Goal: Check status: Check status

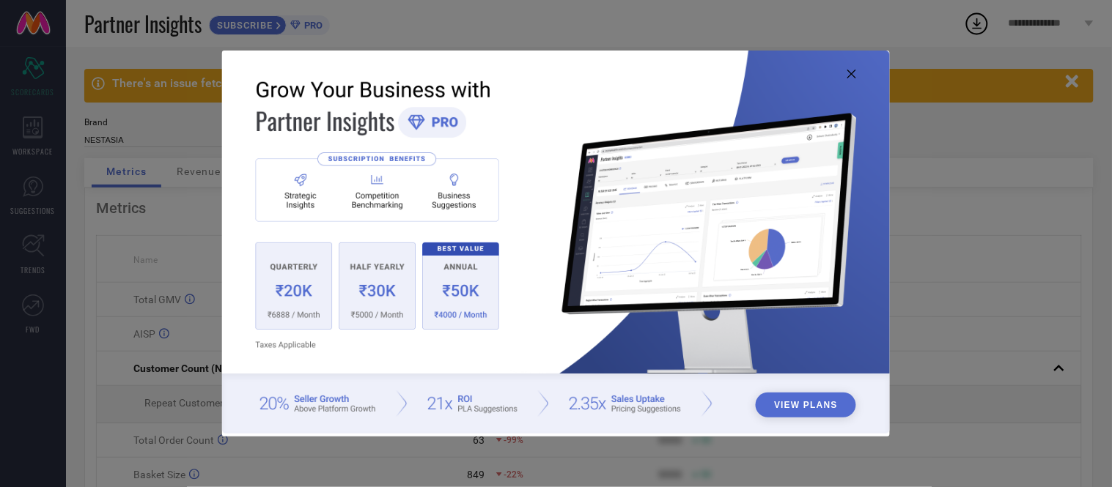
click at [852, 70] on icon at bounding box center [851, 74] width 9 height 9
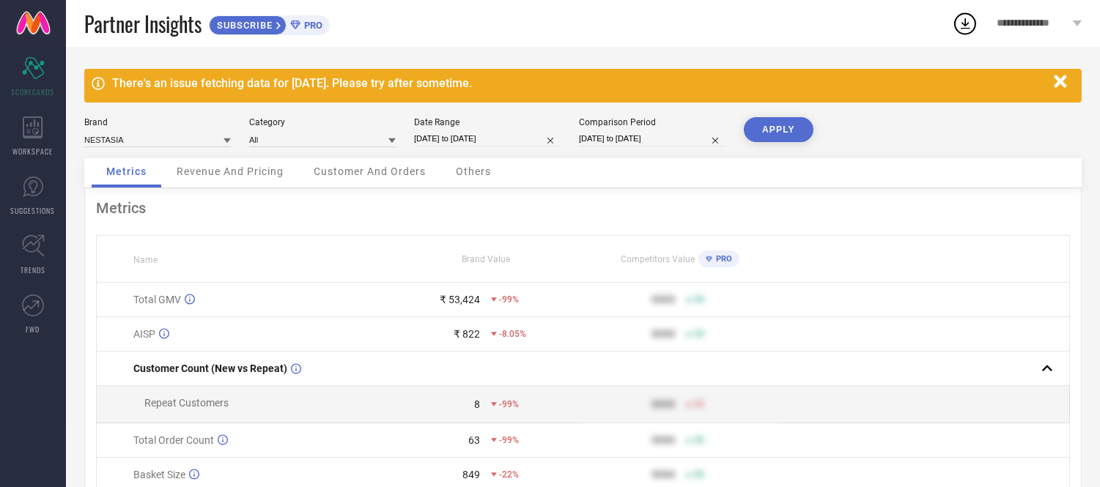
select select "8"
select select "2025"
select select "9"
select select "2025"
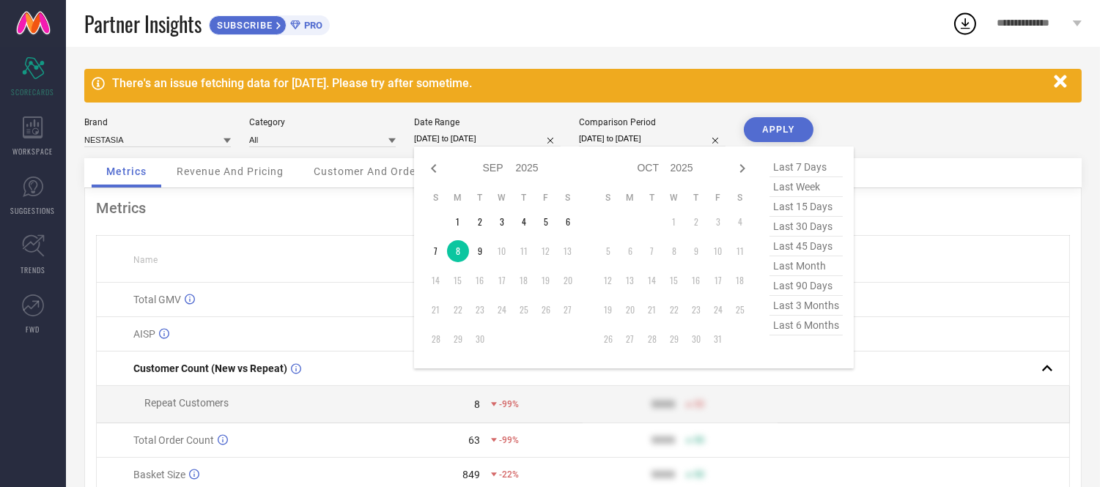
click at [513, 141] on input "[DATE] to [DATE]" at bounding box center [487, 138] width 147 height 15
click at [479, 254] on td "9" at bounding box center [480, 251] width 22 height 22
type input "[DATE] to [DATE]"
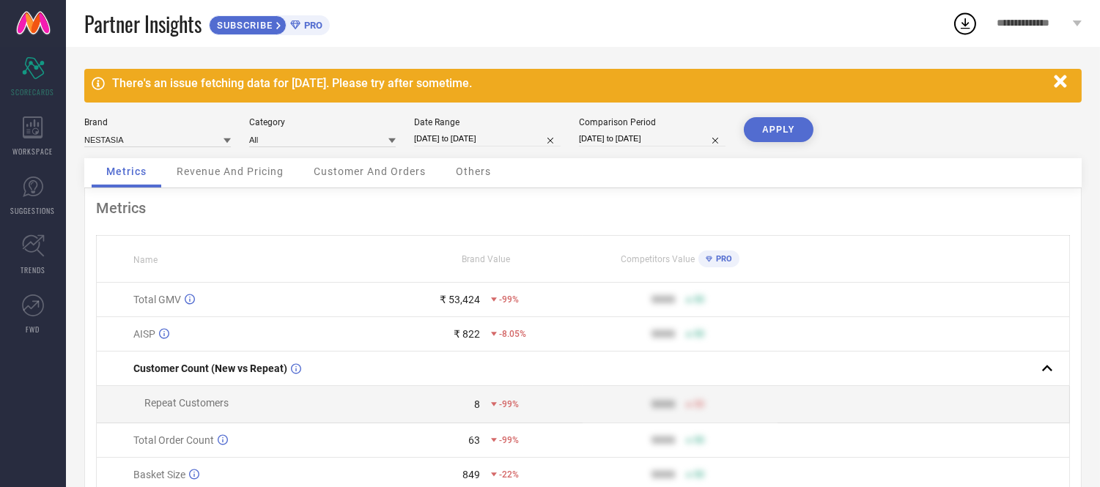
click at [755, 129] on button "APPLY" at bounding box center [779, 129] width 70 height 25
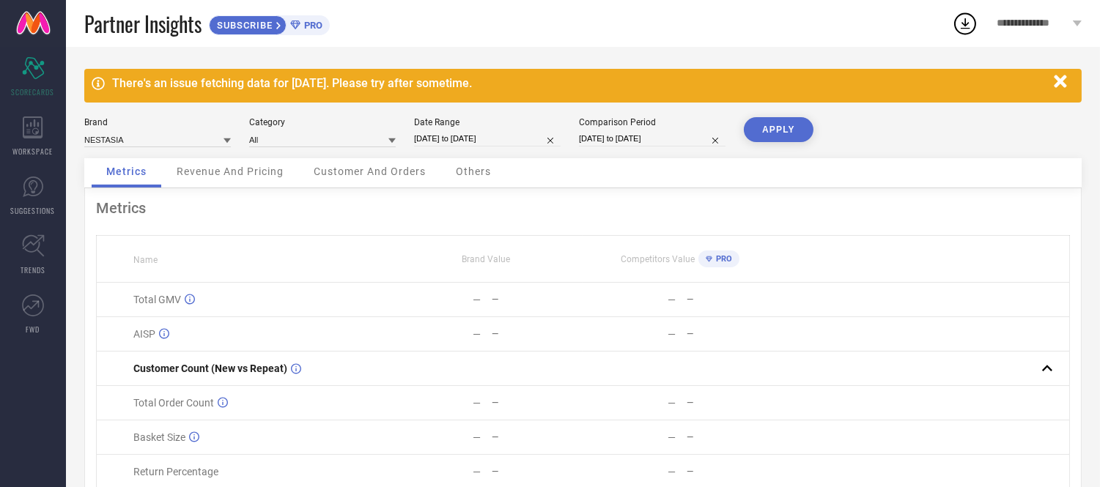
click at [457, 174] on span "Others" at bounding box center [473, 172] width 35 height 12
